Goal: Information Seeking & Learning: Learn about a topic

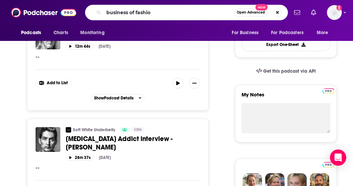
type input "business of fashion"
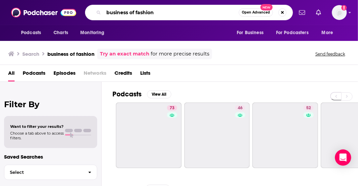
click at [165, 14] on input "business of fashion" at bounding box center [171, 12] width 135 height 11
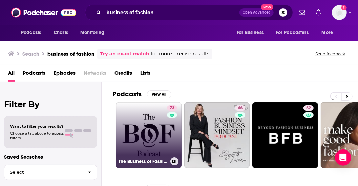
click at [125, 144] on link "73 The Business of Fashion Podcast" at bounding box center [149, 136] width 66 height 66
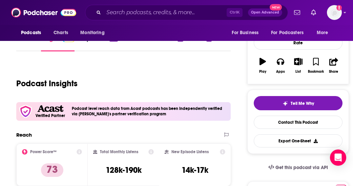
scroll to position [163, 0]
